Goal: Communication & Community: Answer question/provide support

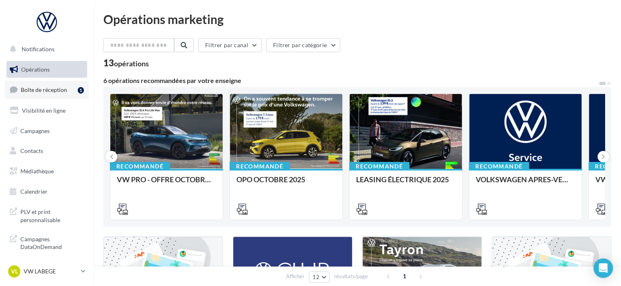
click at [51, 92] on span "Boîte de réception" at bounding box center [44, 89] width 46 height 7
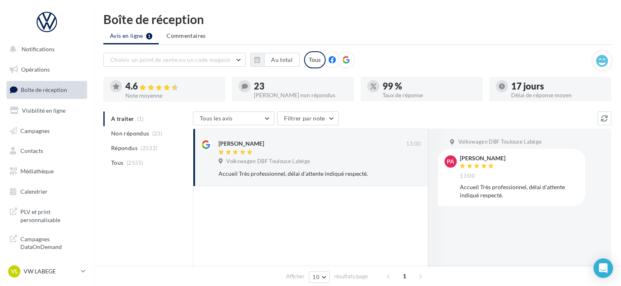
click at [133, 119] on ul "A traiter (1) Non répondus (23) Répondus (2532) Tous (2555)" at bounding box center [146, 140] width 86 height 59
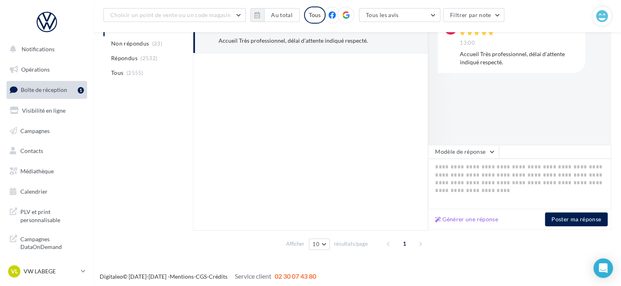
scroll to position [142, 0]
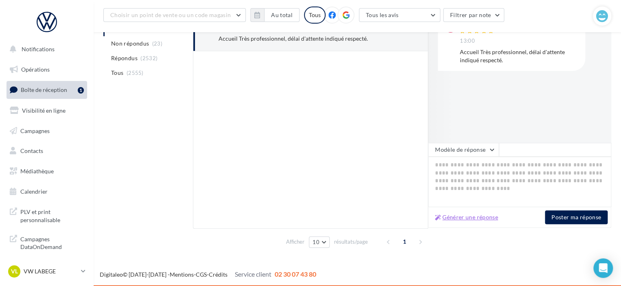
click at [457, 216] on button "Générer une réponse" at bounding box center [467, 217] width 70 height 10
type textarea "**********"
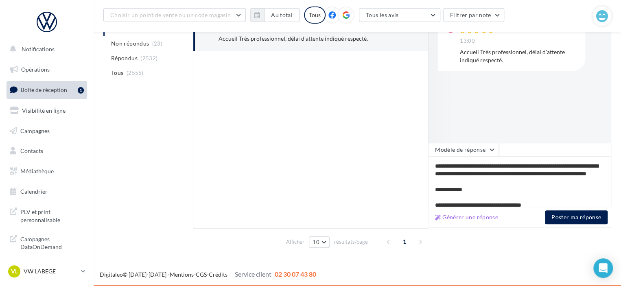
scroll to position [27, 0]
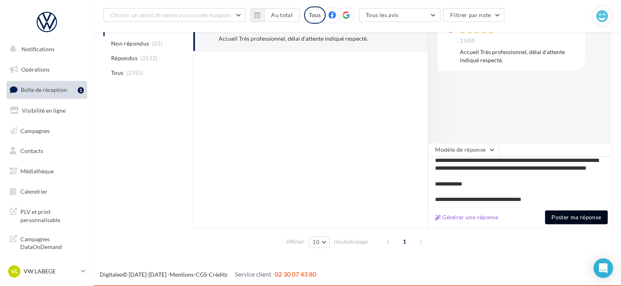
click at [570, 216] on button "Poster ma réponse" at bounding box center [576, 217] width 63 height 14
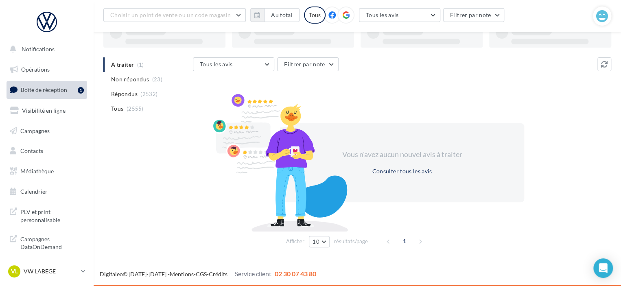
scroll to position [59, 0]
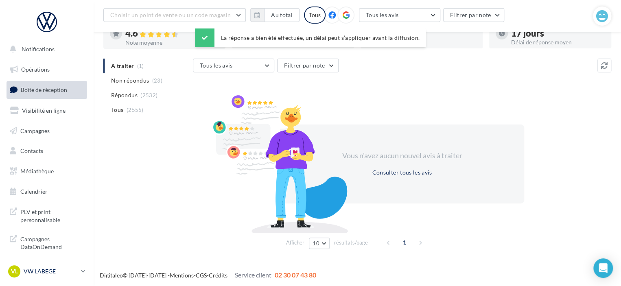
click at [70, 267] on p "VW LABEGE" at bounding box center [51, 271] width 54 height 8
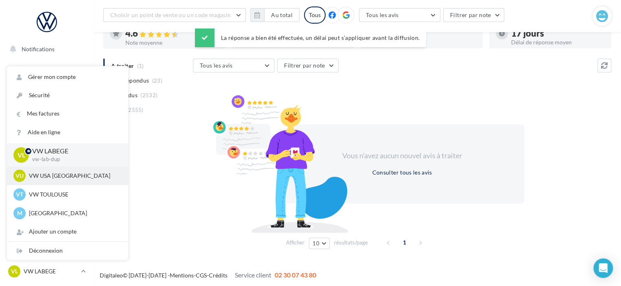
click at [61, 179] on p "VW USA [GEOGRAPHIC_DATA]" at bounding box center [74, 176] width 90 height 8
